Goal: Transaction & Acquisition: Purchase product/service

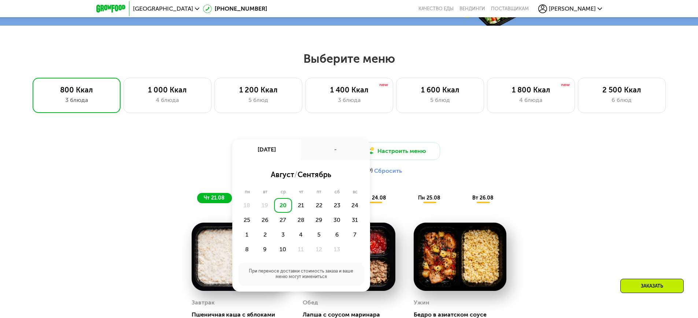
scroll to position [359, 0]
click at [256, 239] on div "1" at bounding box center [265, 234] width 18 height 15
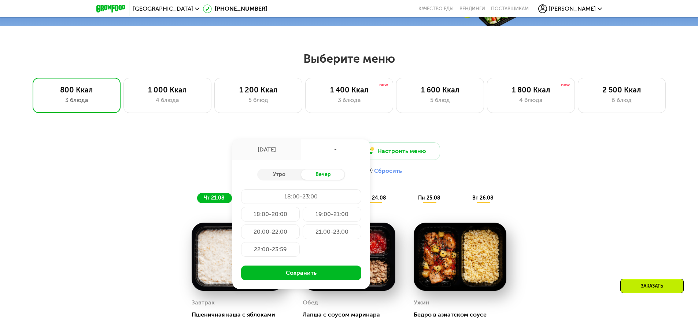
click at [303, 233] on div "20:00-22:00" at bounding box center [332, 231] width 59 height 15
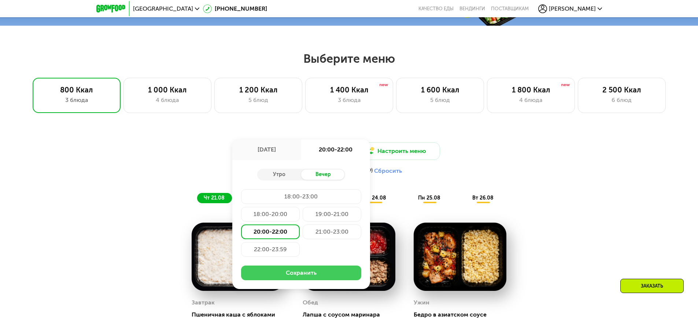
click at [311, 273] on button "Сохранить" at bounding box center [301, 272] width 120 height 15
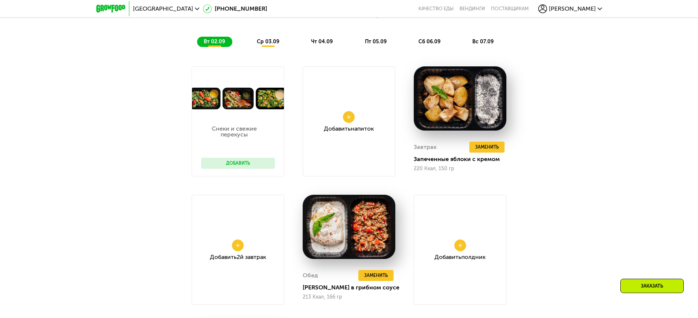
scroll to position [542, 0]
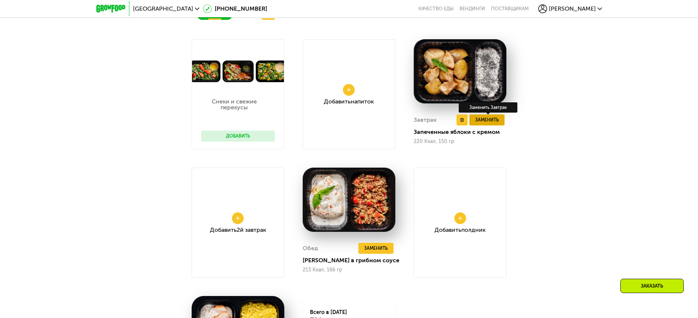
click at [489, 121] on span "Заменить" at bounding box center [486, 119] width 23 height 7
click at [493, 120] on span "Заменить" at bounding box center [486, 119] width 23 height 7
click at [462, 80] on img at bounding box center [460, 71] width 93 height 65
click at [485, 124] on span "Заменить" at bounding box center [486, 119] width 23 height 7
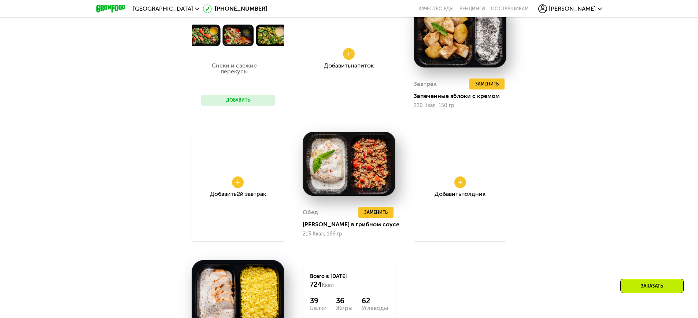
scroll to position [652, 0]
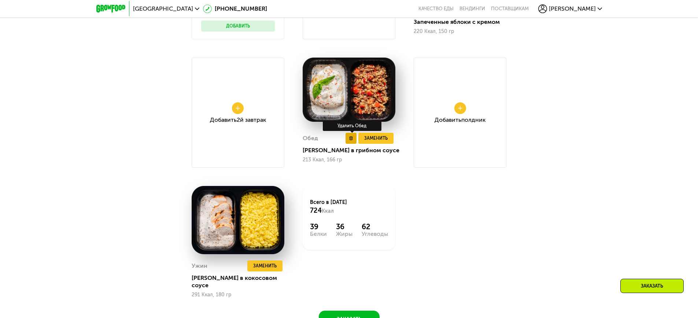
click at [350, 140] on use at bounding box center [351, 138] width 3 height 4
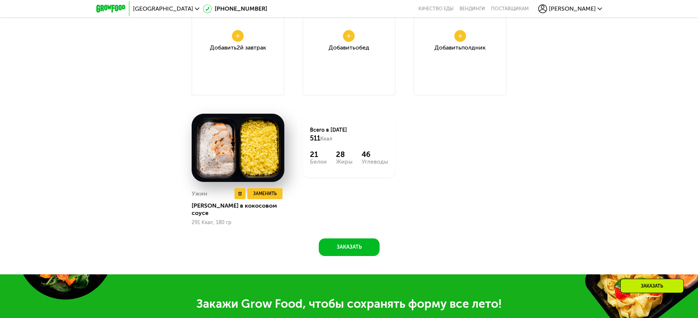
scroll to position [726, 0]
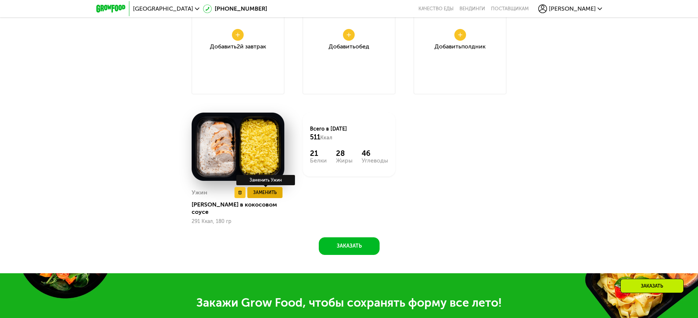
click at [267, 198] on button "Заменить" at bounding box center [264, 192] width 35 height 11
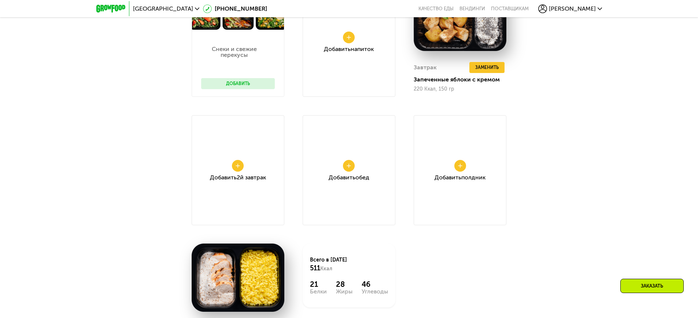
scroll to position [579, 0]
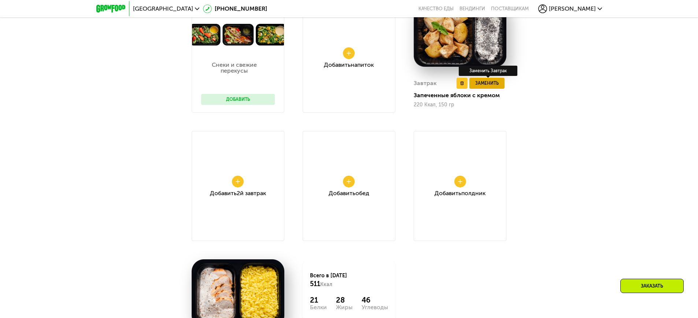
click at [486, 83] on span "Заменить" at bounding box center [486, 83] width 23 height 7
drag, startPoint x: 483, startPoint y: 71, endPoint x: 474, endPoint y: 76, distance: 10.3
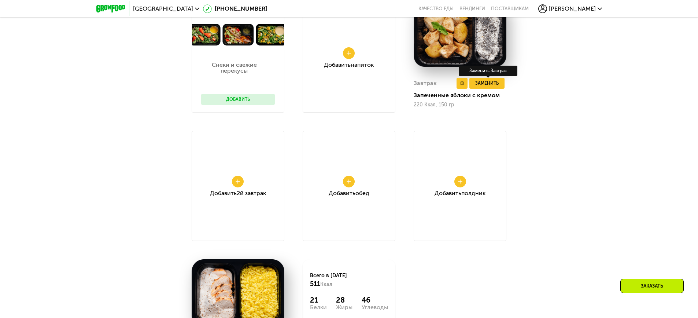
click at [482, 71] on div "Заменить Завтрак" at bounding box center [488, 71] width 59 height 10
click at [464, 83] on button at bounding box center [462, 83] width 11 height 11
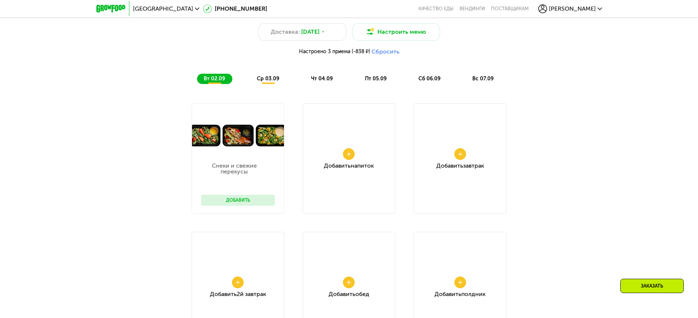
scroll to position [469, 0]
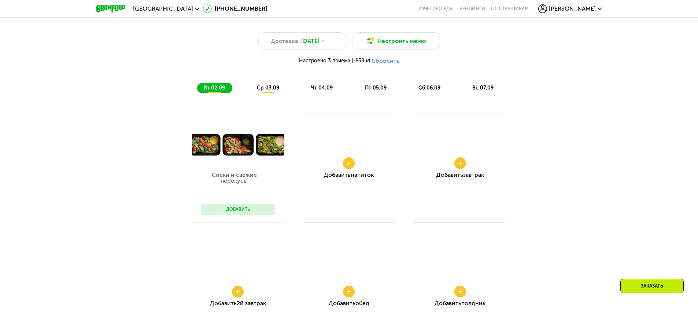
click at [462, 140] on div "Добавить Завтрак" at bounding box center [460, 168] width 93 height 110
click at [463, 171] on div "Добавить Завтрак" at bounding box center [460, 168] width 93 height 110
drag, startPoint x: 459, startPoint y: 166, endPoint x: 386, endPoint y: 177, distance: 74.2
click at [458, 165] on icon at bounding box center [460, 163] width 4 height 4
click at [307, 188] on div "Добавить Напиток" at bounding box center [349, 168] width 93 height 110
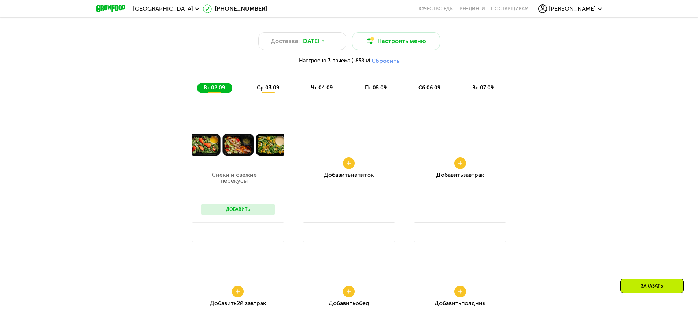
click at [360, 178] on span "Напиток" at bounding box center [362, 174] width 23 height 7
drag, startPoint x: 354, startPoint y: 163, endPoint x: 499, endPoint y: 148, distance: 146.3
click at [358, 162] on div "Добавить Напиток" at bounding box center [349, 168] width 93 height 110
click at [499, 148] on div "Добавить Завтрак" at bounding box center [460, 168] width 93 height 110
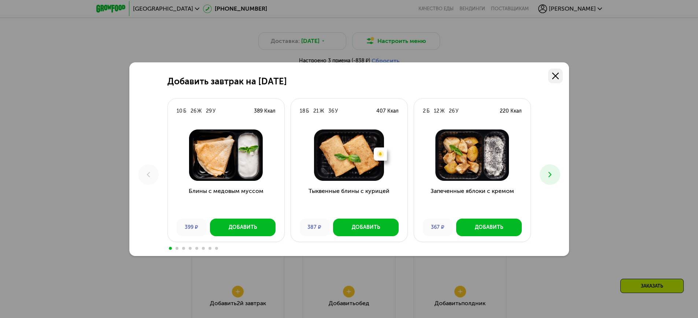
click at [558, 78] on use at bounding box center [555, 76] width 7 height 7
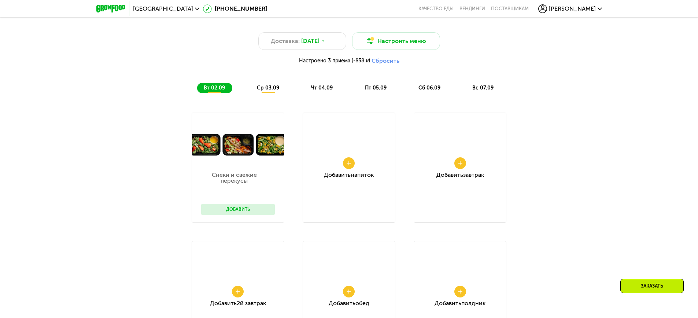
click at [474, 152] on div "Добавить Завтрак" at bounding box center [460, 168] width 93 height 110
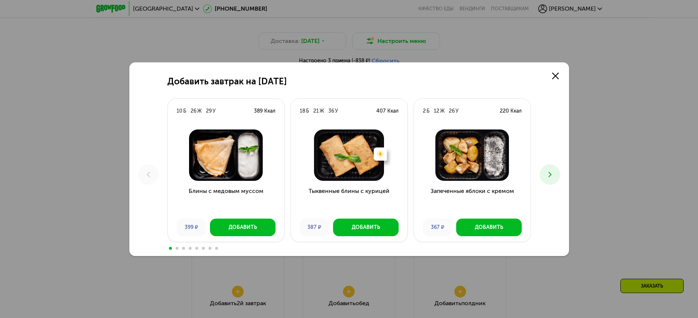
click at [549, 177] on use at bounding box center [549, 174] width 3 height 5
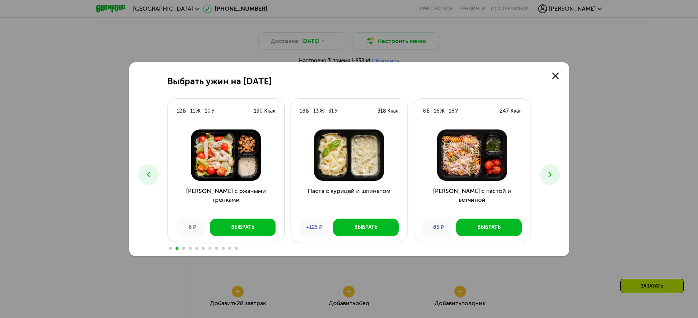
click at [143, 171] on button at bounding box center [148, 174] width 21 height 21
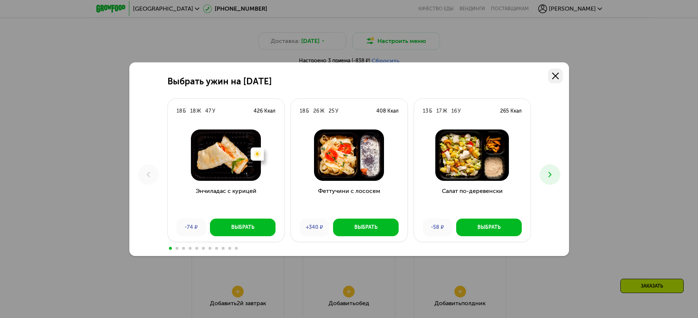
click at [553, 79] on link at bounding box center [555, 76] width 15 height 15
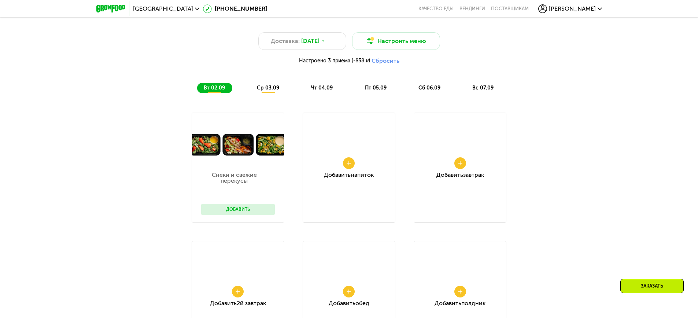
click at [472, 146] on div "Добавить Завтрак" at bounding box center [460, 168] width 93 height 110
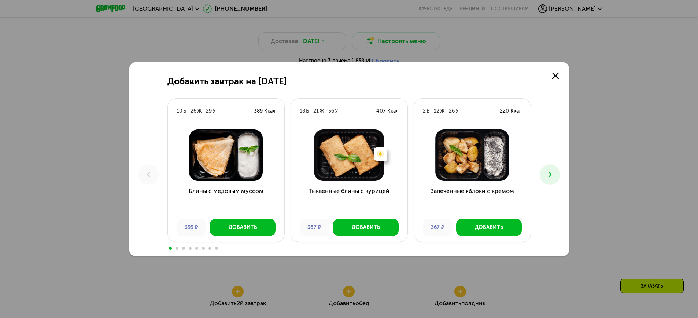
click at [547, 173] on icon at bounding box center [550, 174] width 9 height 9
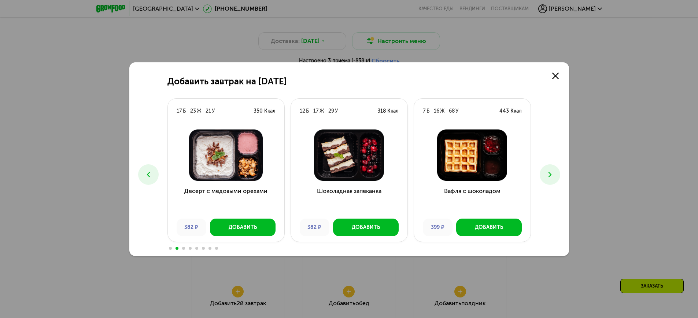
click at [551, 170] on icon at bounding box center [550, 174] width 9 height 9
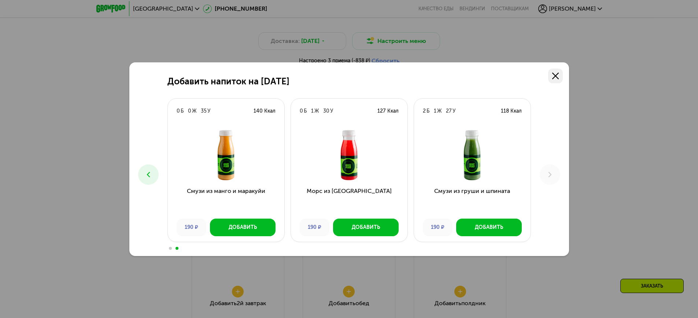
click at [553, 77] on icon at bounding box center [555, 76] width 7 height 7
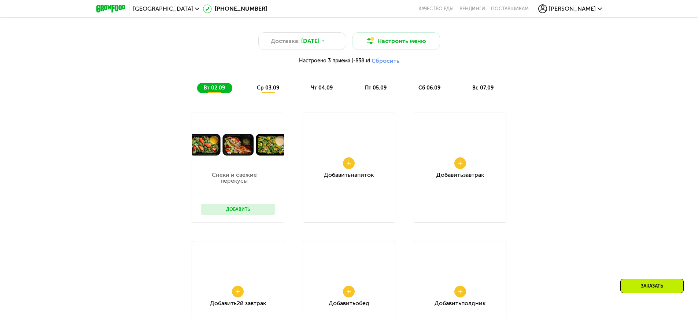
click at [469, 147] on div "Добавить Завтрак" at bounding box center [460, 168] width 93 height 110
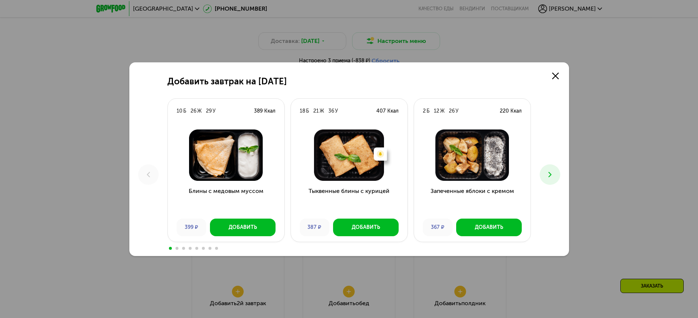
click at [547, 174] on icon at bounding box center [550, 174] width 9 height 9
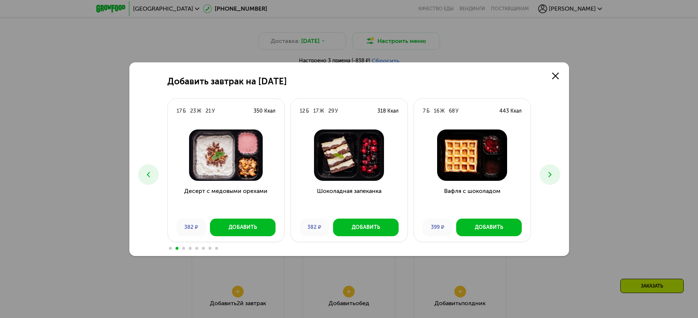
click at [547, 174] on icon at bounding box center [550, 174] width 9 height 9
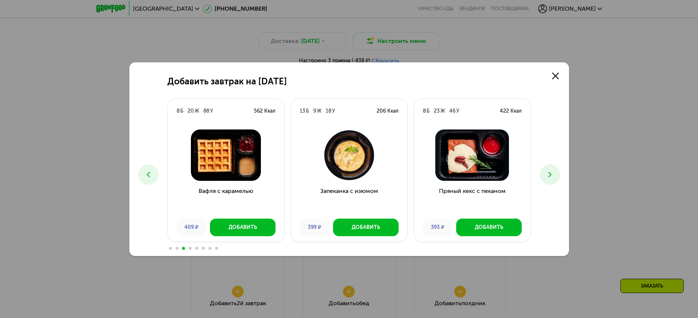
click at [547, 174] on icon at bounding box center [550, 174] width 9 height 9
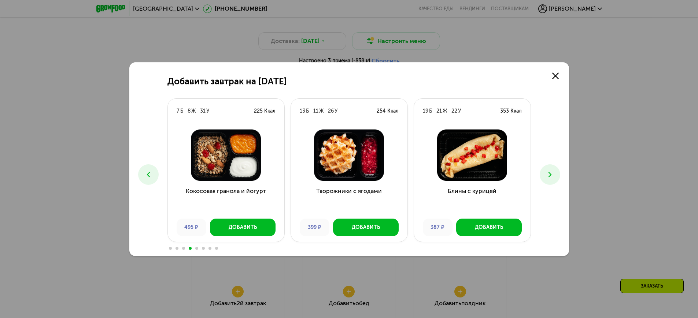
click at [546, 172] on icon at bounding box center [550, 174] width 9 height 9
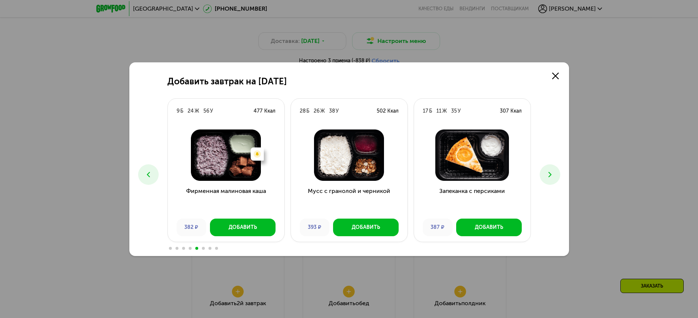
click at [546, 172] on icon at bounding box center [550, 174] width 9 height 9
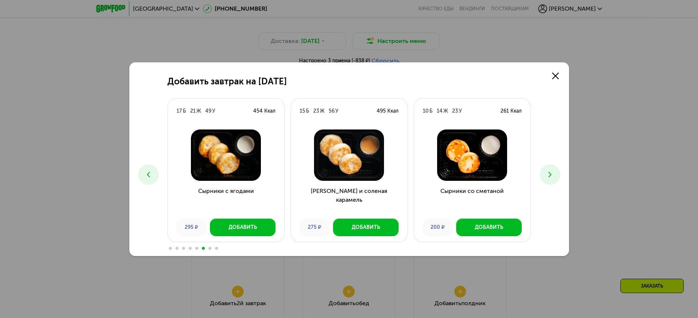
click at [546, 172] on icon at bounding box center [550, 174] width 9 height 9
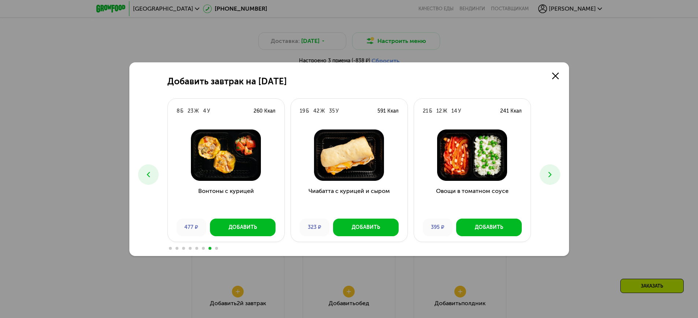
click at [546, 172] on icon at bounding box center [550, 174] width 9 height 9
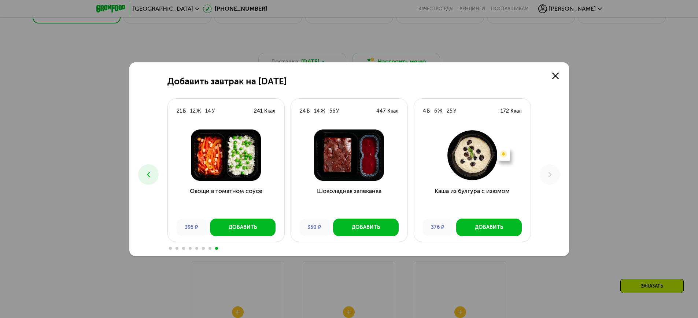
scroll to position [433, 0]
